Goal: Transaction & Acquisition: Purchase product/service

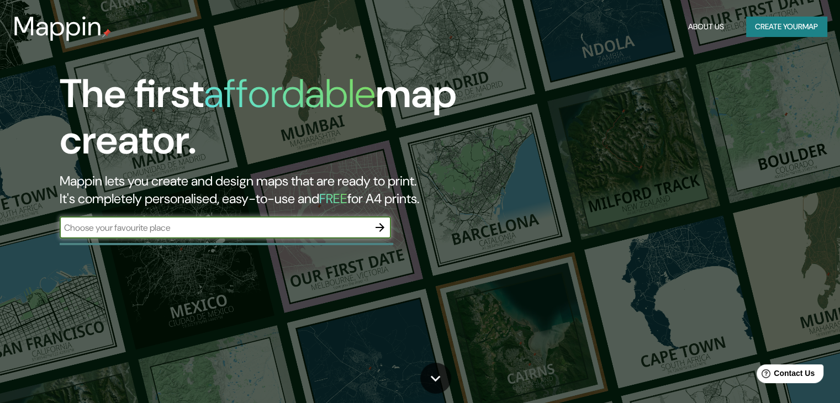
click at [756, 27] on button "Create your map" at bounding box center [786, 27] width 81 height 20
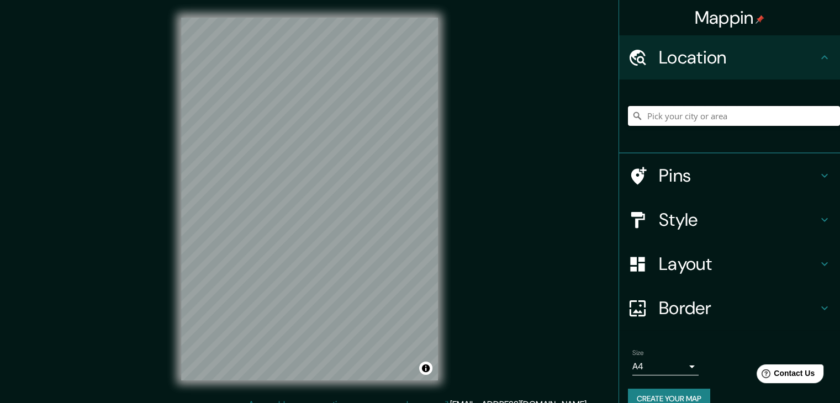
click at [709, 115] on input "Pick your city or area" at bounding box center [734, 116] width 212 height 20
paste input "Mappin"
type input "Mappin"
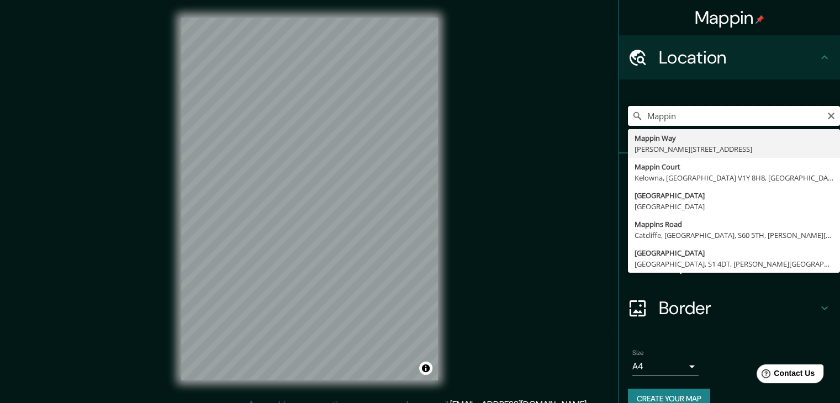
drag, startPoint x: 725, startPoint y: 118, endPoint x: 624, endPoint y: 116, distance: 101.0
click at [628, 116] on div "Mappin [GEOGRAPHIC_DATA][PERSON_NAME], [GEOGRAPHIC_DATA] [GEOGRAPHIC_DATA] [GEO…" at bounding box center [734, 116] width 212 height 20
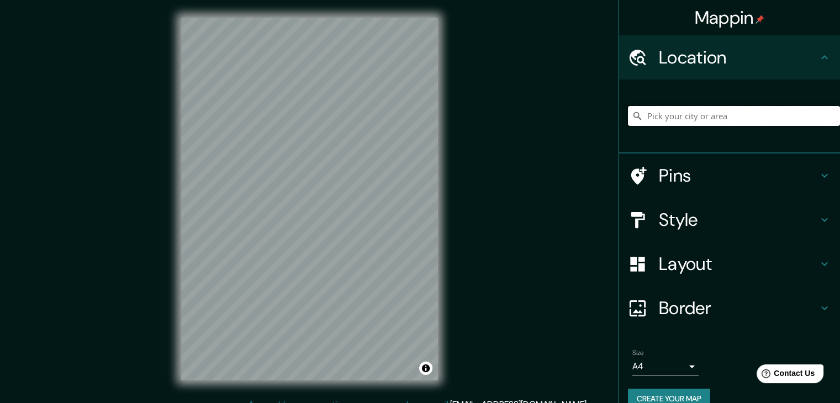
click at [742, 109] on input "Pick your city or area" at bounding box center [734, 116] width 212 height 20
paste input "[STREET_ADDRESS][PERSON_NAME]"
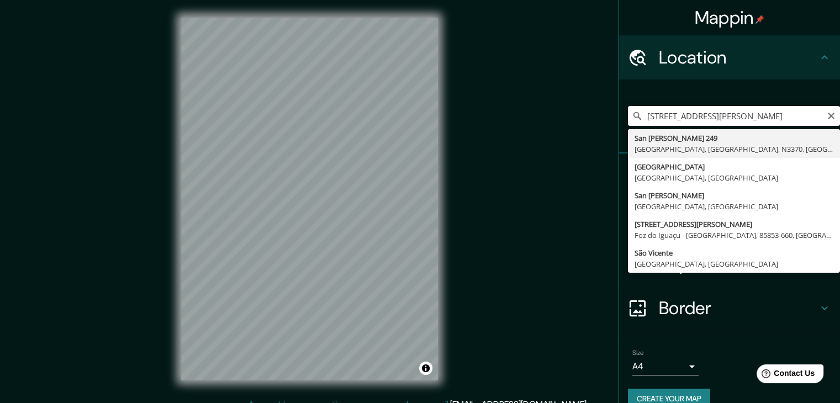
type input "[STREET_ADDRESS][PERSON_NAME]"
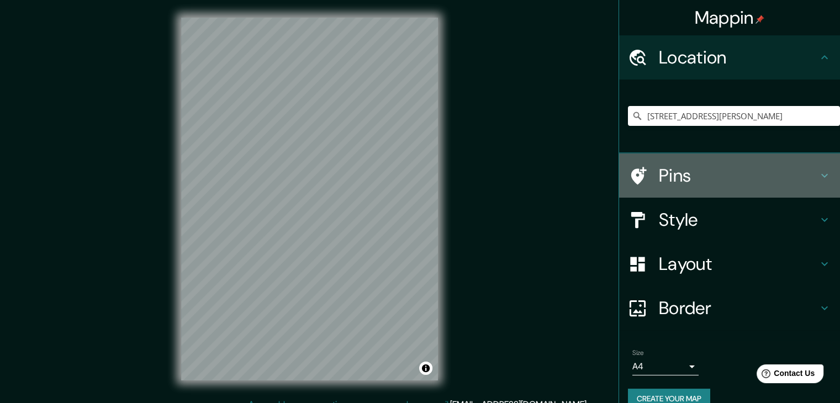
click at [783, 173] on h4 "Pins" at bounding box center [737, 175] width 159 height 22
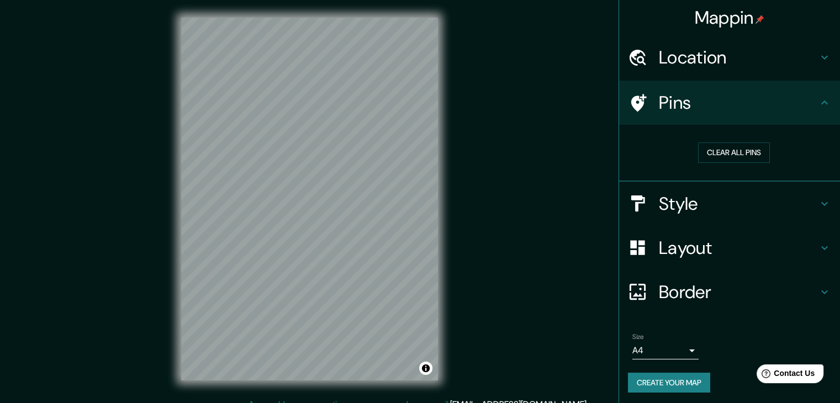
click at [802, 106] on h4 "Pins" at bounding box center [737, 103] width 159 height 22
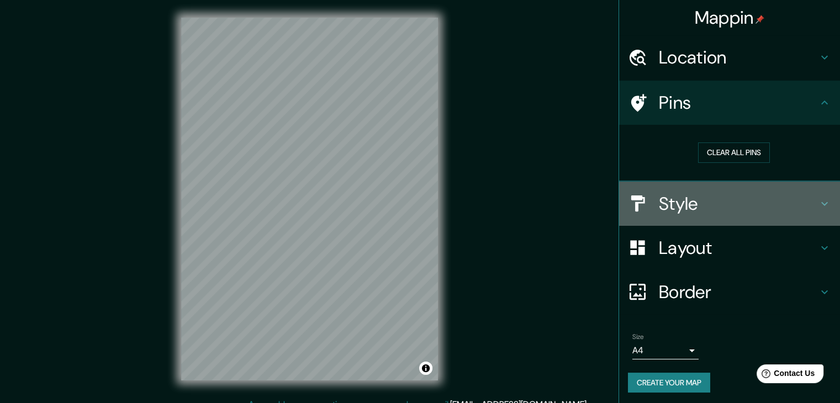
click at [797, 204] on h4 "Style" at bounding box center [737, 204] width 159 height 22
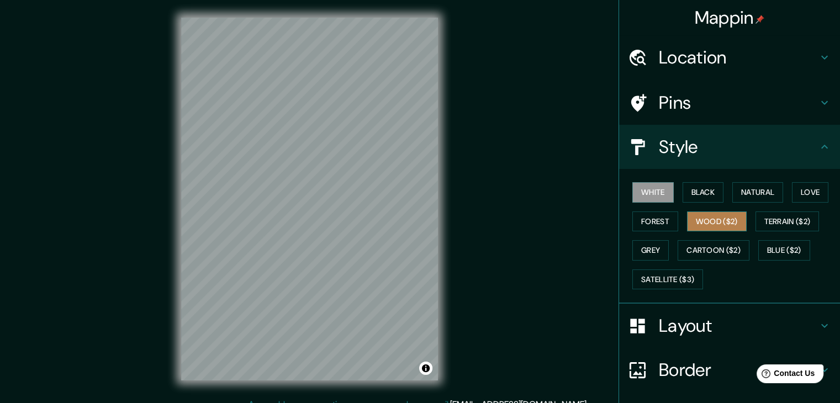
click at [722, 215] on button "Wood ($2)" at bounding box center [717, 221] width 60 height 20
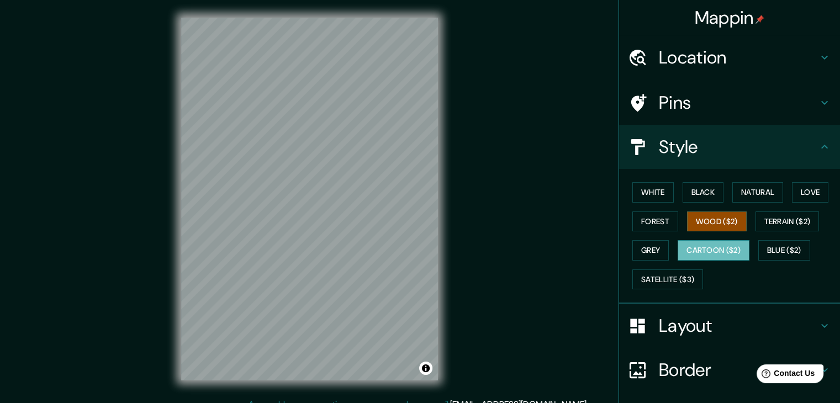
click at [710, 252] on button "Cartoon ($2)" at bounding box center [713, 250] width 72 height 20
click at [709, 226] on button "Wood ($2)" at bounding box center [717, 221] width 60 height 20
click at [786, 215] on button "Terrain ($2)" at bounding box center [787, 221] width 64 height 20
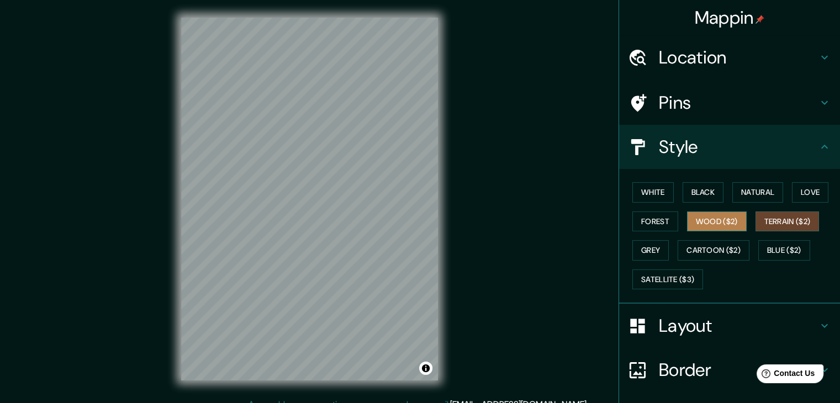
click at [704, 221] on button "Wood ($2)" at bounding box center [717, 221] width 60 height 20
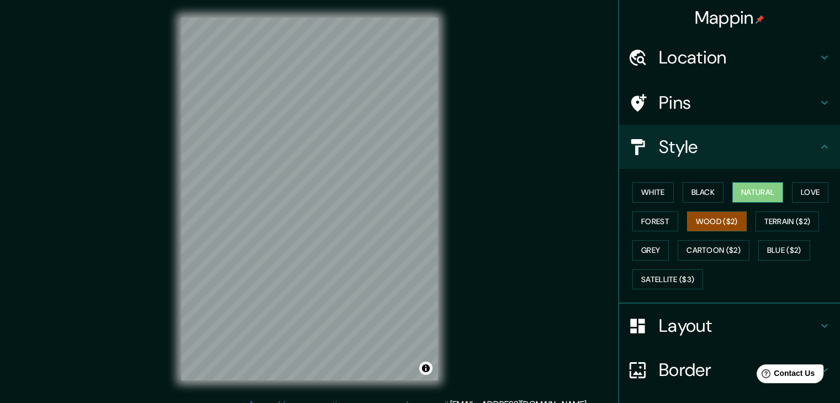
click at [751, 188] on button "Natural" at bounding box center [757, 192] width 51 height 20
click at [796, 190] on button "Love" at bounding box center [809, 192] width 36 height 20
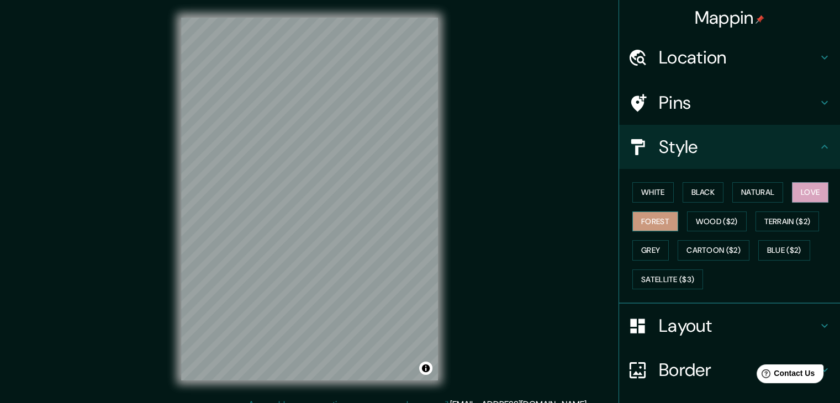
click at [646, 219] on button "Forest" at bounding box center [655, 221] width 46 height 20
click at [648, 249] on button "Grey" at bounding box center [650, 250] width 36 height 20
click at [649, 221] on button "Forest" at bounding box center [655, 221] width 46 height 20
click at [670, 281] on button "Satellite ($3)" at bounding box center [667, 279] width 71 height 20
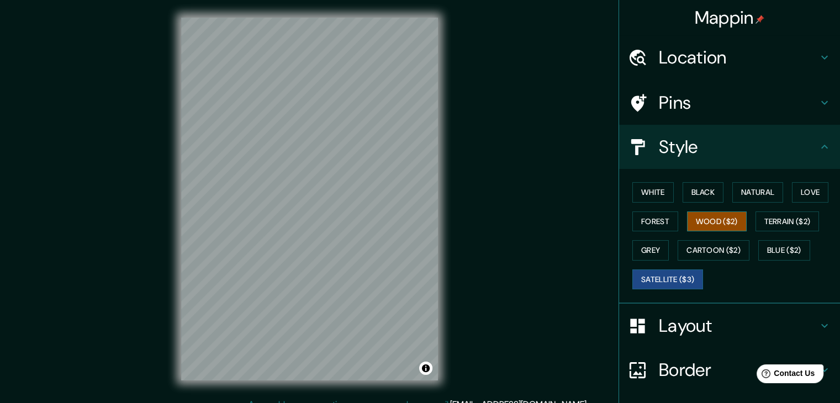
click at [691, 218] on button "Wood ($2)" at bounding box center [717, 221] width 60 height 20
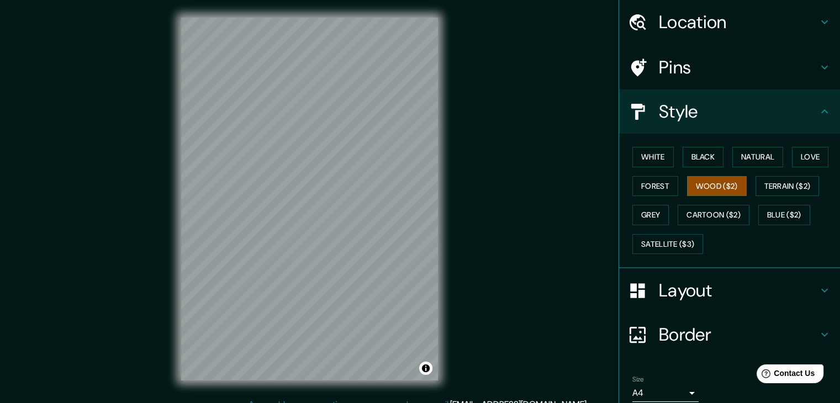
scroll to position [55, 0]
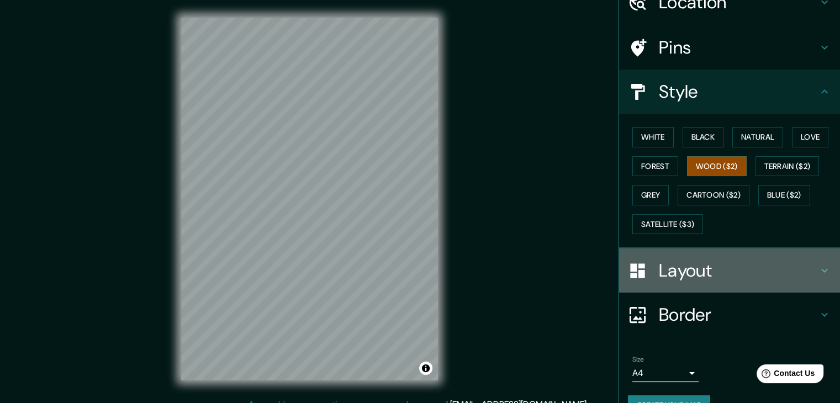
click at [716, 271] on h4 "Layout" at bounding box center [737, 270] width 159 height 22
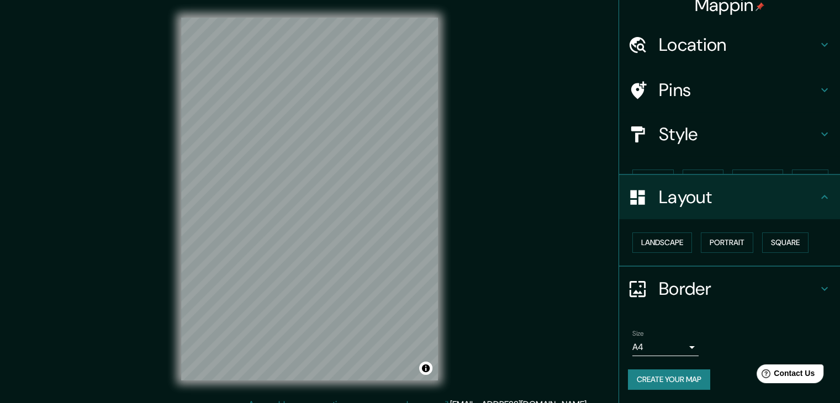
scroll to position [0, 0]
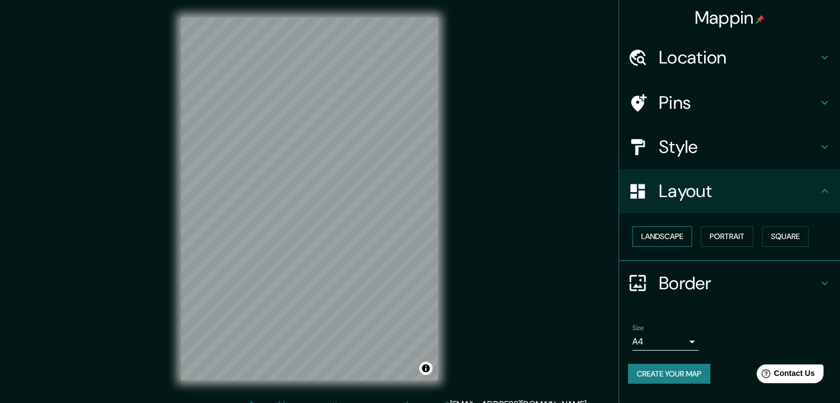
click at [678, 237] on button "Landscape" at bounding box center [662, 236] width 60 height 20
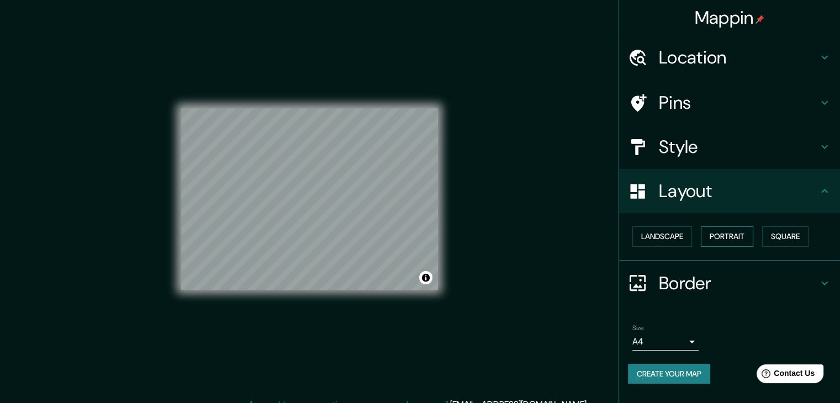
click at [716, 235] on button "Portrait" at bounding box center [726, 236] width 52 height 20
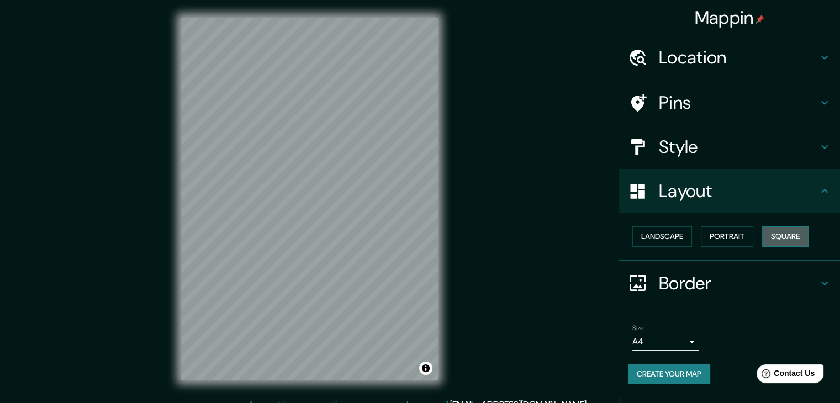
click at [801, 238] on button "Square" at bounding box center [785, 236] width 46 height 20
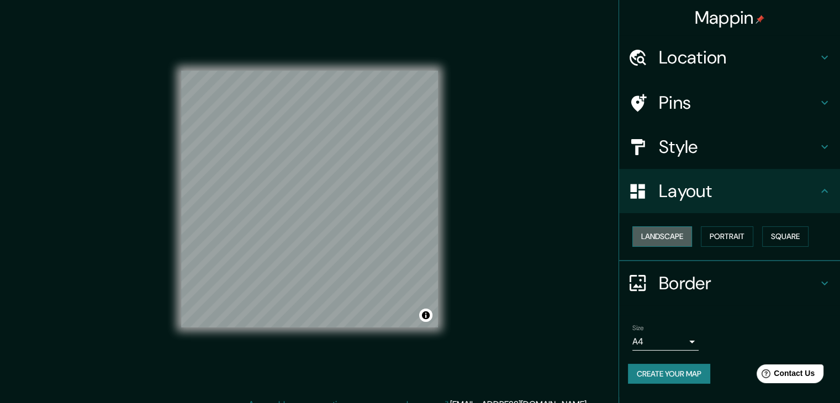
click at [673, 243] on button "Landscape" at bounding box center [662, 236] width 60 height 20
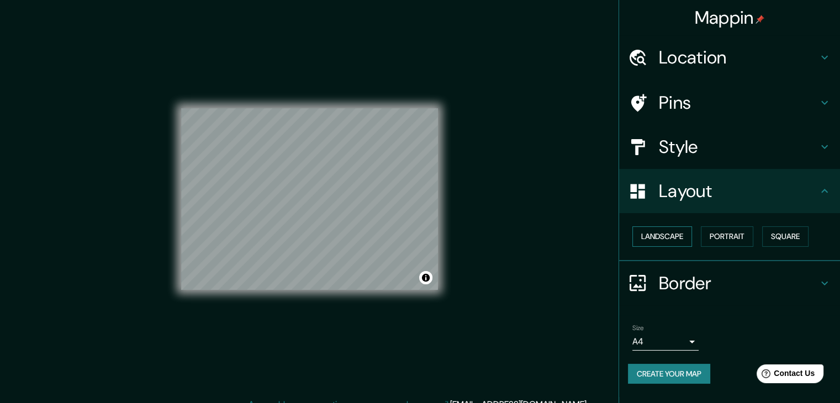
click at [683, 233] on button "Landscape" at bounding box center [662, 236] width 60 height 20
click at [777, 206] on div "Layout" at bounding box center [729, 191] width 221 height 44
click at [783, 283] on h4 "Border" at bounding box center [737, 283] width 159 height 22
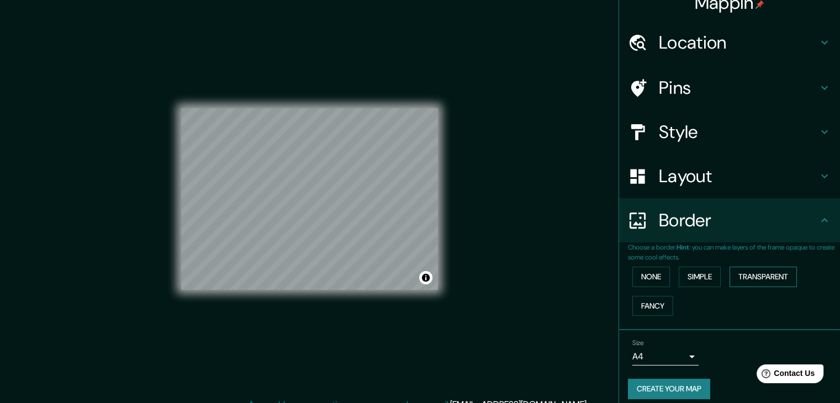
scroll to position [23, 0]
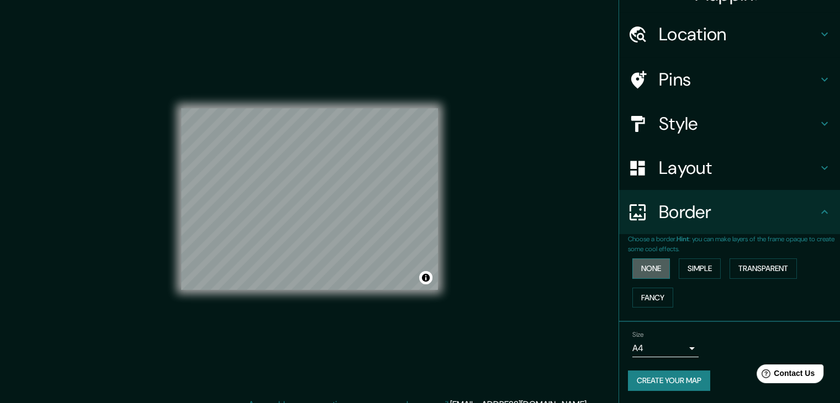
click at [660, 269] on button "None" at bounding box center [651, 268] width 38 height 20
click at [681, 267] on button "Simple" at bounding box center [699, 268] width 42 height 20
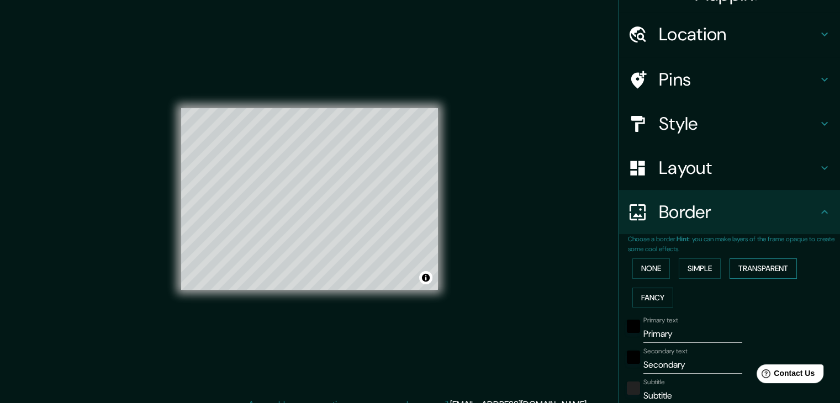
click at [742, 268] on button "Transparent" at bounding box center [762, 268] width 67 height 20
click at [660, 291] on button "Fancy" at bounding box center [652, 298] width 41 height 20
click at [649, 261] on button "None" at bounding box center [651, 268] width 38 height 20
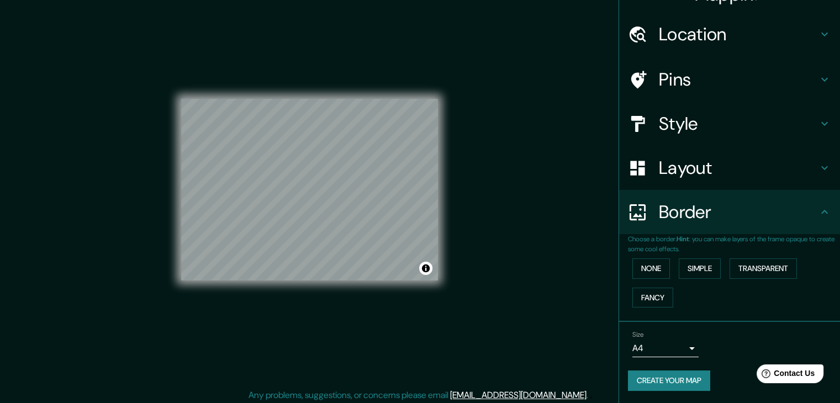
scroll to position [13, 0]
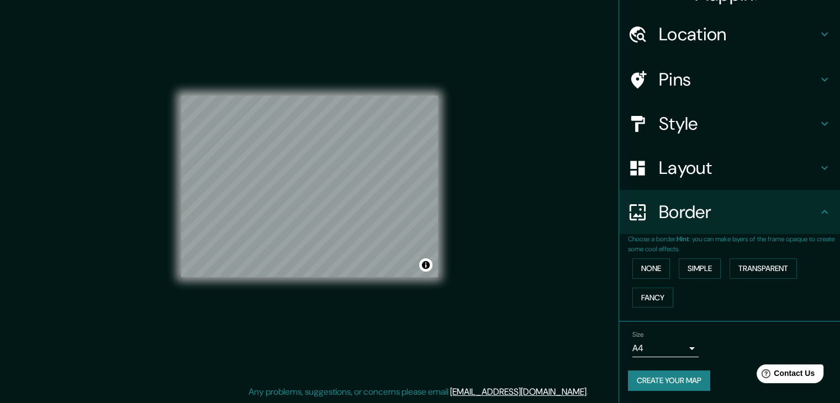
click at [774, 217] on h4 "Border" at bounding box center [737, 212] width 159 height 22
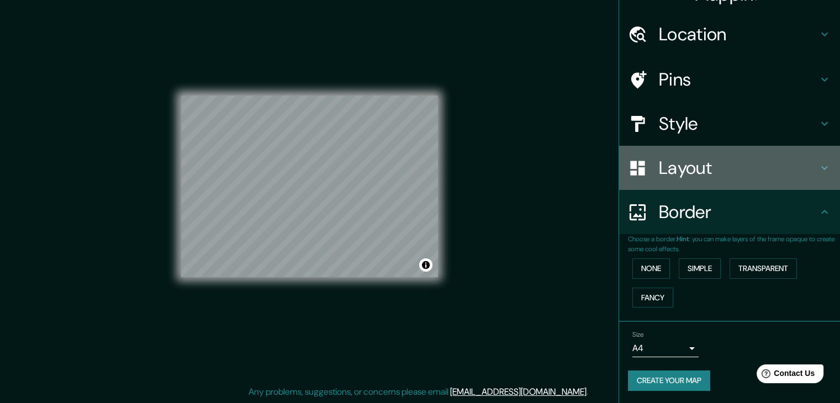
click at [721, 162] on h4 "Layout" at bounding box center [737, 168] width 159 height 22
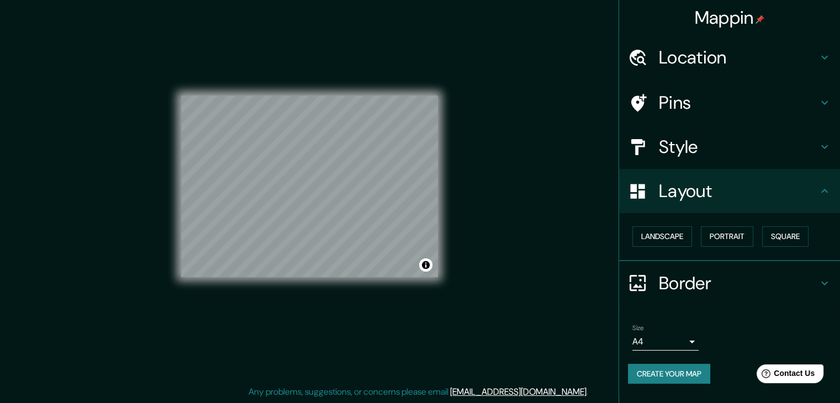
click at [706, 132] on div "Style" at bounding box center [729, 147] width 221 height 44
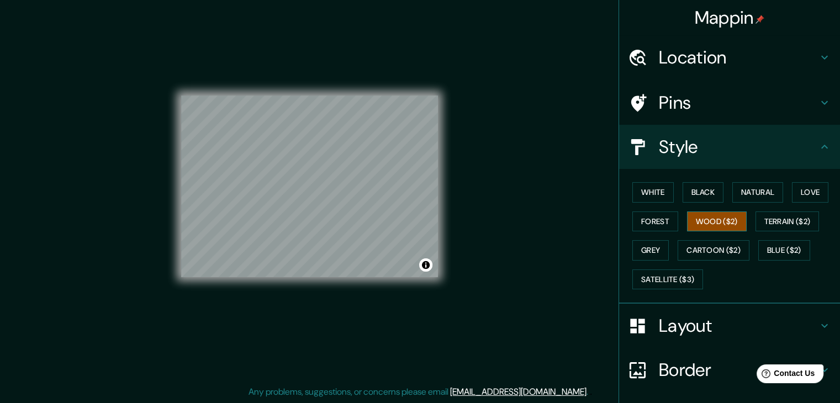
click at [697, 215] on button "Wood ($2)" at bounding box center [717, 221] width 60 height 20
click at [672, 102] on h4 "Pins" at bounding box center [737, 103] width 159 height 22
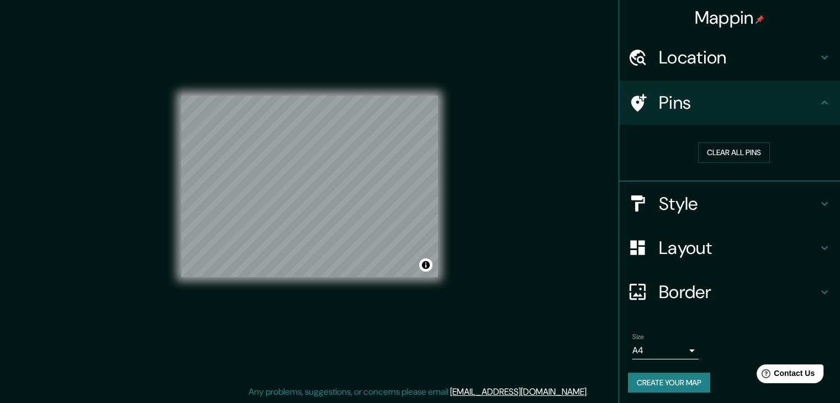
click at [672, 102] on h4 "Pins" at bounding box center [737, 103] width 159 height 22
click at [688, 204] on h4 "Style" at bounding box center [737, 204] width 159 height 22
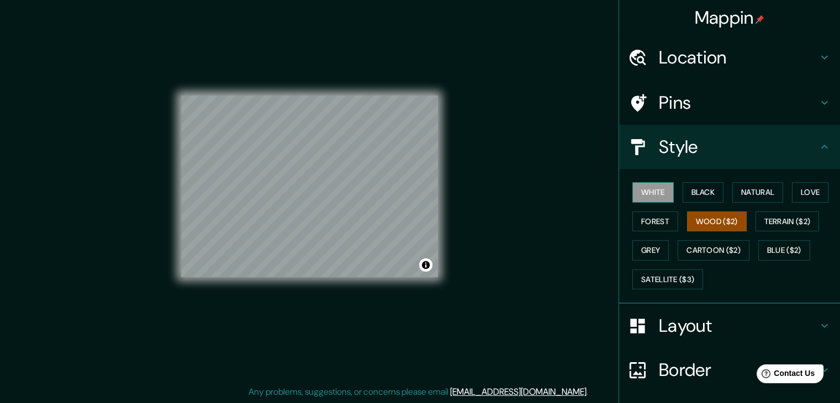
click at [644, 192] on button "White" at bounding box center [652, 192] width 41 height 20
click at [657, 221] on button "Forest" at bounding box center [655, 221] width 46 height 20
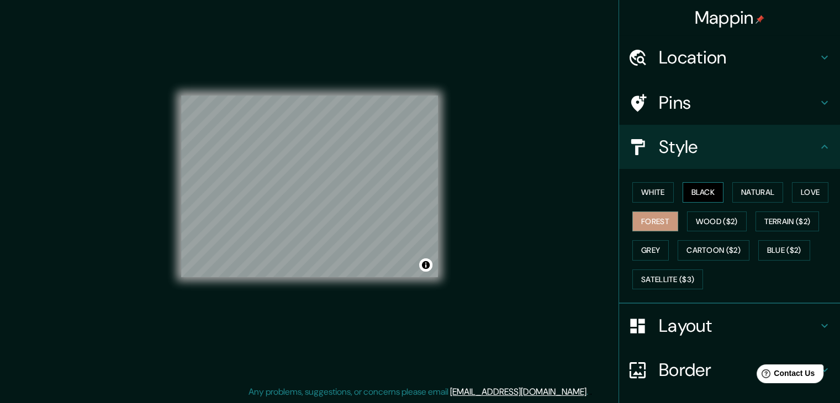
click at [697, 197] on button "Black" at bounding box center [702, 192] width 41 height 20
click at [778, 190] on div "White Black Natural Love Forest Wood ($2) Terrain ($2) Grey Cartoon ($2) Blue (…" at bounding box center [734, 236] width 212 height 116
click at [794, 194] on button "Love" at bounding box center [809, 192] width 36 height 20
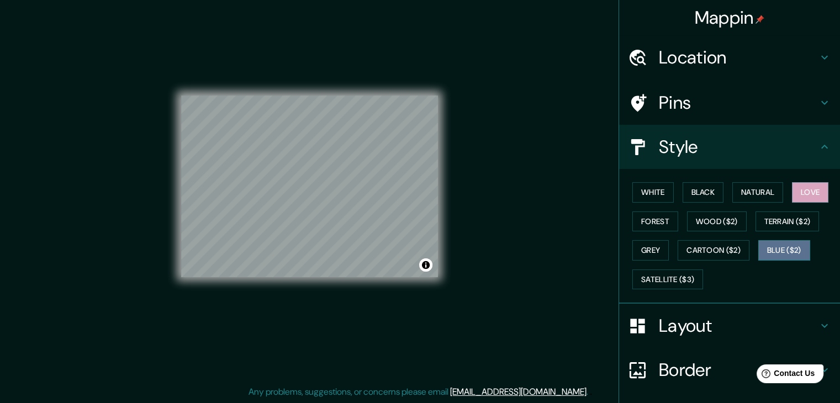
click at [777, 252] on button "Blue ($2)" at bounding box center [784, 250] width 52 height 20
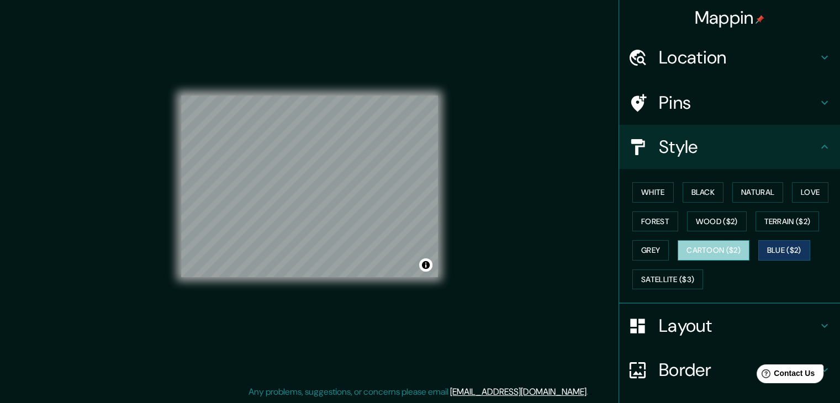
click at [726, 251] on button "Cartoon ($2)" at bounding box center [713, 250] width 72 height 20
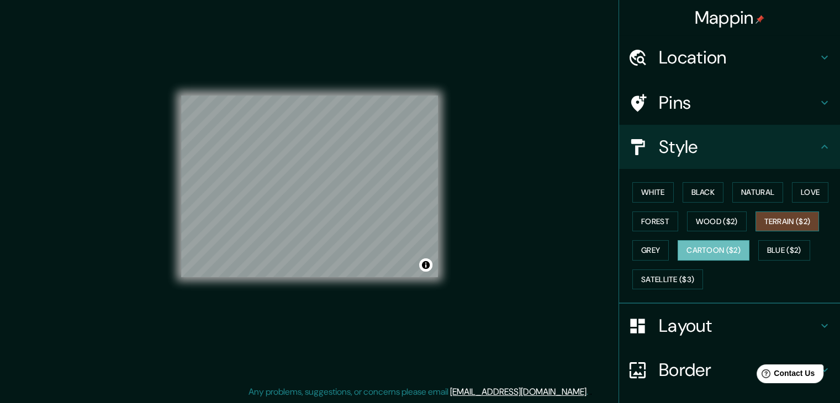
click at [773, 224] on button "Terrain ($2)" at bounding box center [787, 221] width 64 height 20
click at [731, 227] on button "Wood ($2)" at bounding box center [717, 221] width 60 height 20
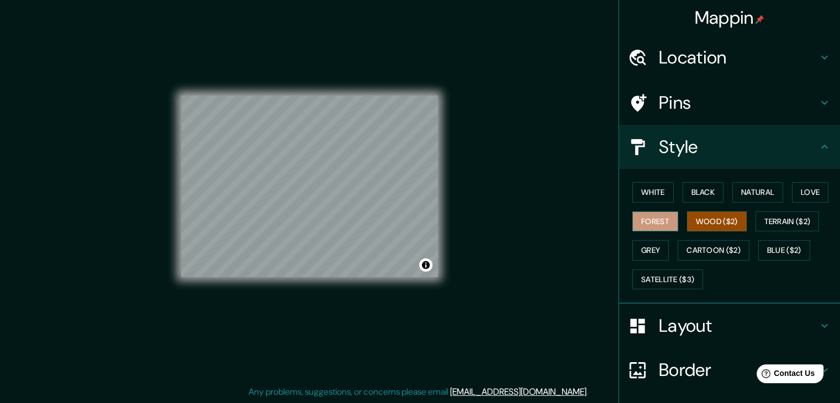
click at [652, 225] on button "Forest" at bounding box center [655, 221] width 46 height 20
click at [644, 190] on button "White" at bounding box center [652, 192] width 41 height 20
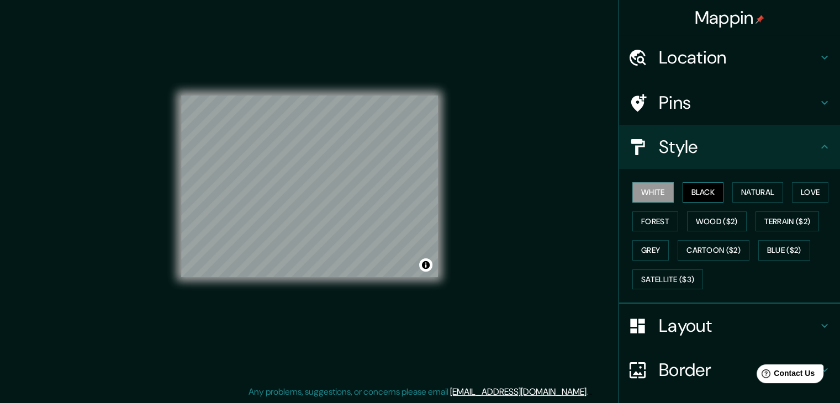
click at [684, 195] on button "Black" at bounding box center [702, 192] width 41 height 20
click at [732, 192] on button "Natural" at bounding box center [757, 192] width 51 height 20
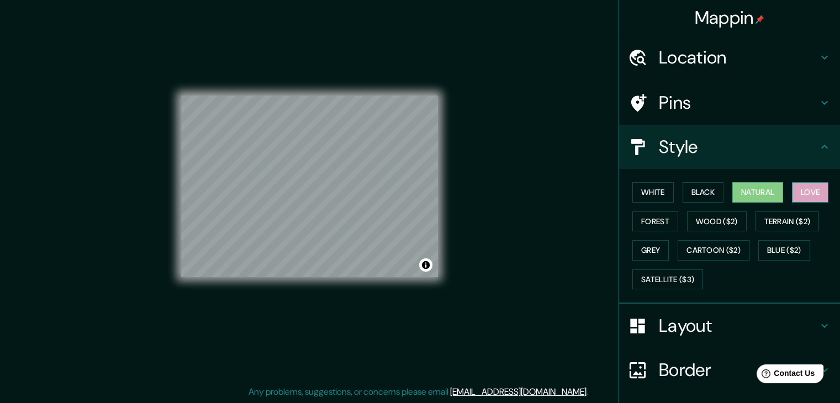
click at [811, 192] on button "Love" at bounding box center [809, 192] width 36 height 20
click at [650, 184] on button "White" at bounding box center [652, 192] width 41 height 20
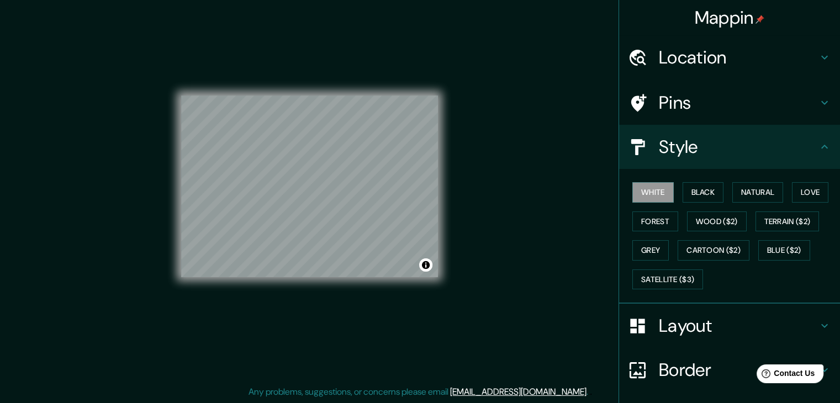
click at [685, 100] on h4 "Pins" at bounding box center [737, 103] width 159 height 22
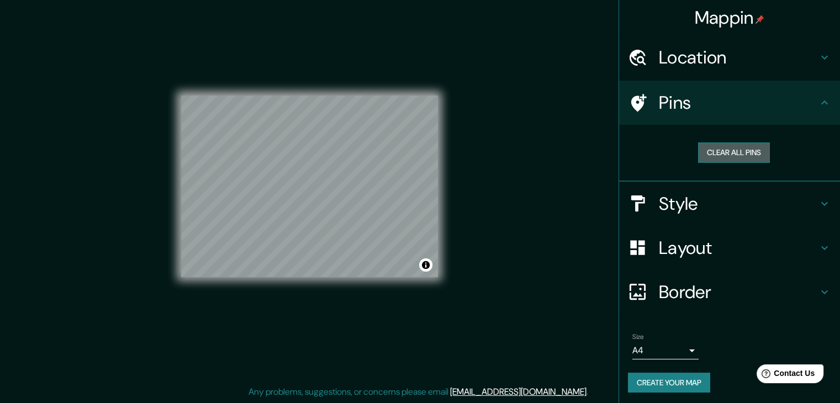
click at [725, 147] on button "Clear all pins" at bounding box center [734, 152] width 72 height 20
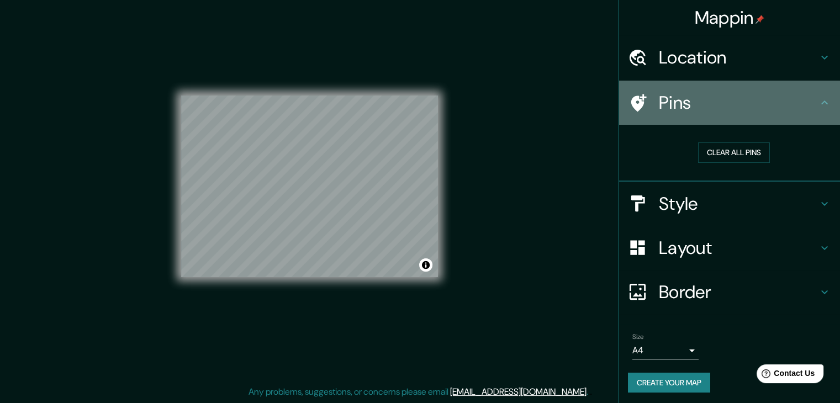
click at [731, 100] on h4 "Pins" at bounding box center [737, 103] width 159 height 22
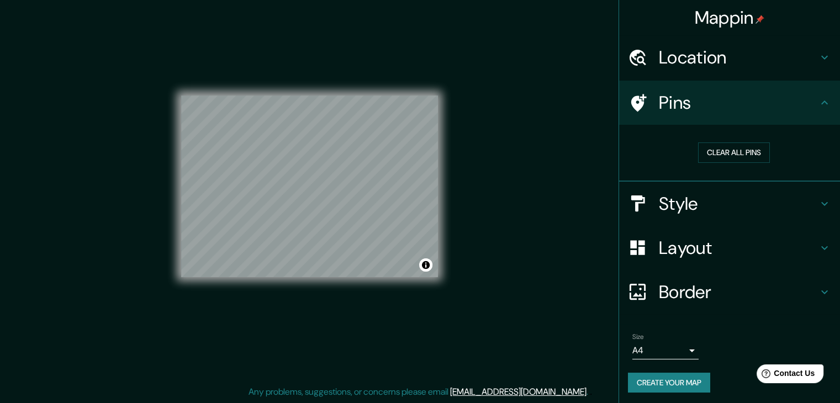
click at [724, 62] on h4 "Location" at bounding box center [737, 57] width 159 height 22
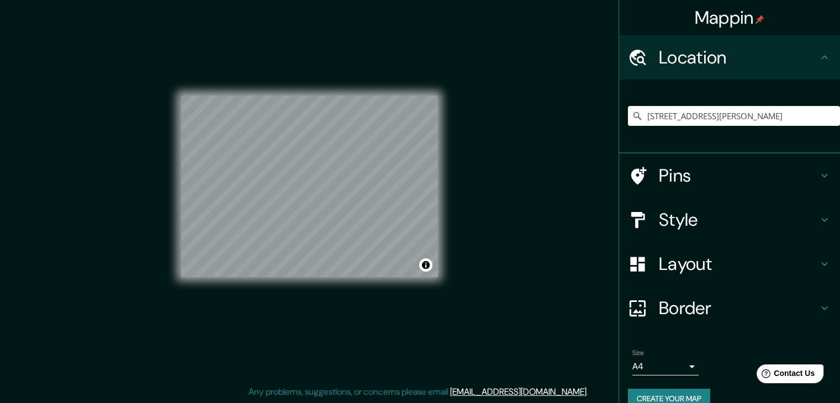
click at [724, 62] on h4 "Location" at bounding box center [737, 57] width 159 height 22
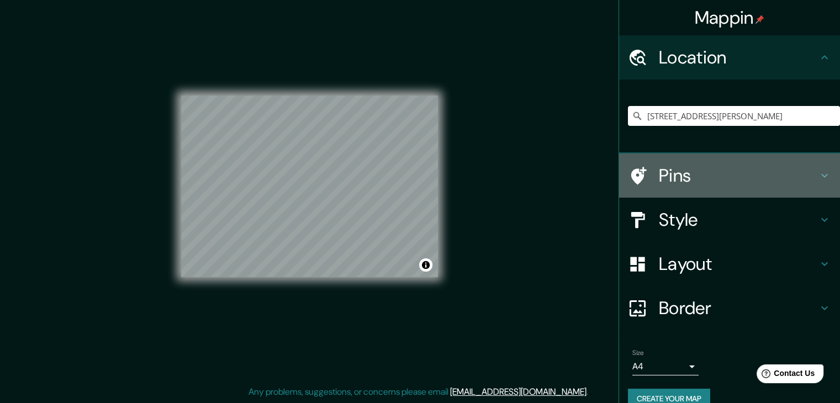
click at [706, 179] on h4 "Pins" at bounding box center [737, 175] width 159 height 22
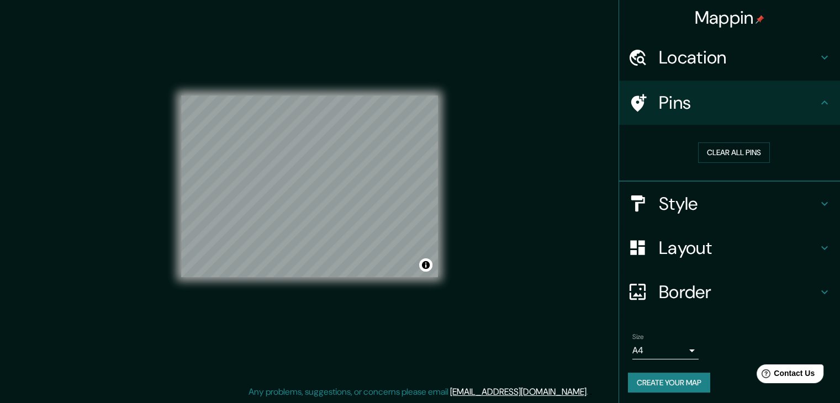
click at [709, 198] on h4 "Style" at bounding box center [737, 204] width 159 height 22
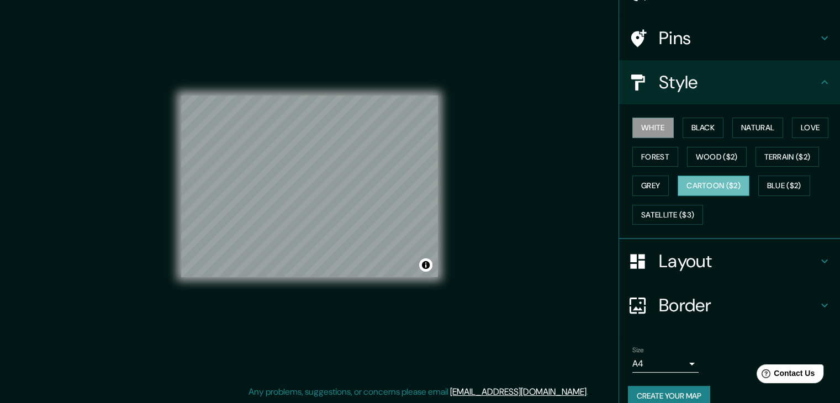
scroll to position [79, 0]
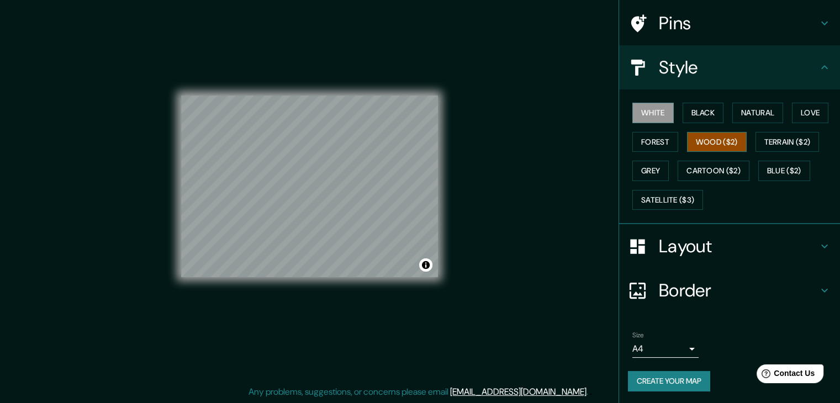
click at [713, 140] on button "Wood ($2)" at bounding box center [717, 142] width 60 height 20
